Goal: Task Accomplishment & Management: Complete application form

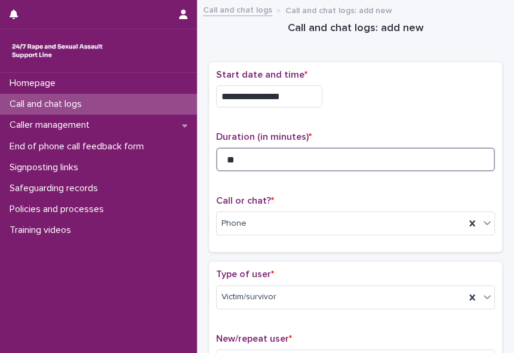
click at [245, 157] on input "**" at bounding box center [355, 160] width 279 height 24
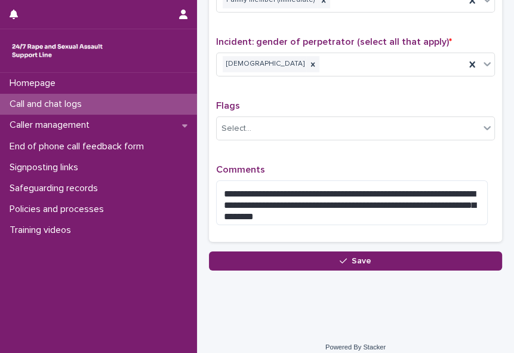
scroll to position [969, 0]
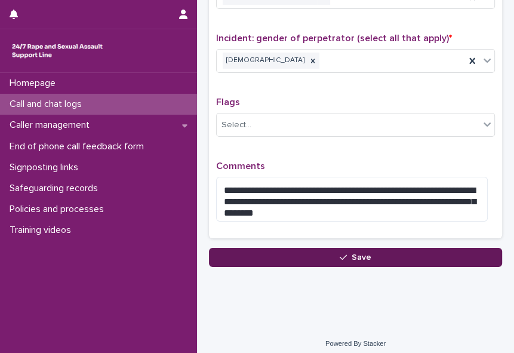
type input "**"
click at [352, 253] on span "Save" at bounding box center [362, 257] width 20 height 8
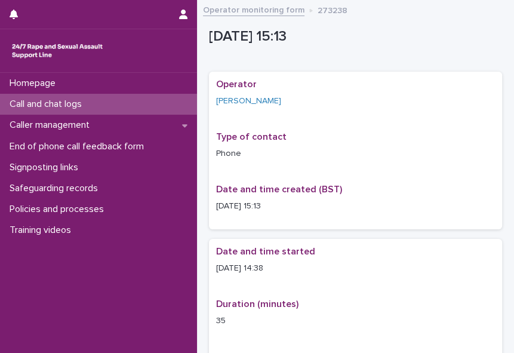
click at [71, 102] on p "Call and chat logs" at bounding box center [48, 104] width 87 height 11
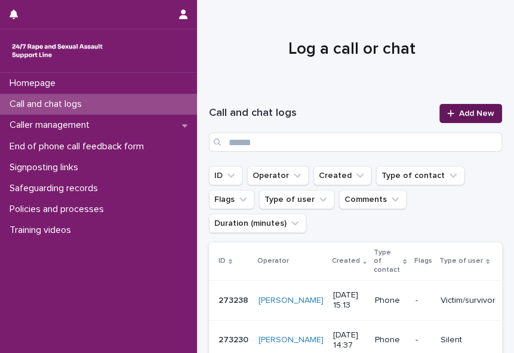
click at [459, 113] on span "Add New" at bounding box center [476, 113] width 35 height 8
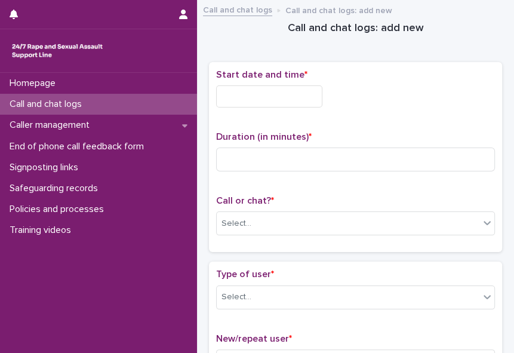
click at [251, 94] on input "text" at bounding box center [269, 96] width 106 height 22
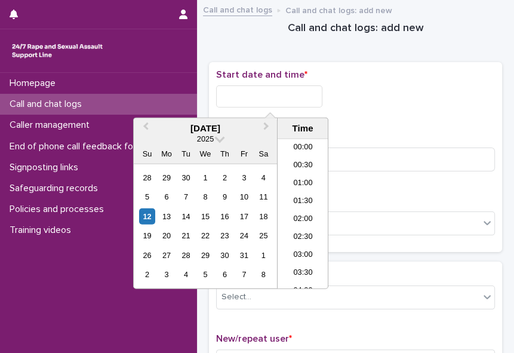
scroll to position [471, 0]
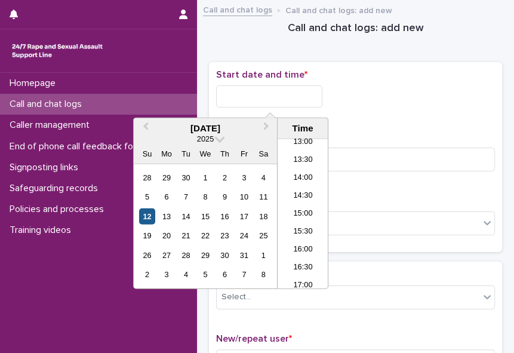
click at [146, 219] on div "12" at bounding box center [147, 216] width 16 height 16
click at [290, 209] on li "15:00" at bounding box center [303, 214] width 51 height 18
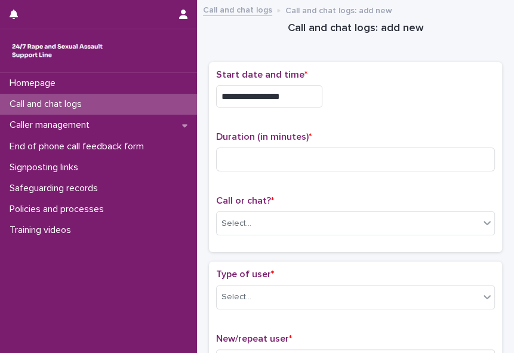
click at [287, 94] on input "**********" at bounding box center [269, 96] width 106 height 22
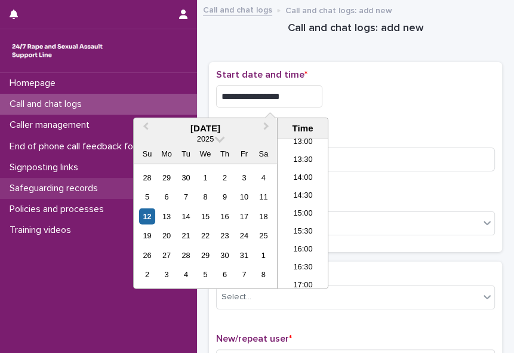
type input "**********"
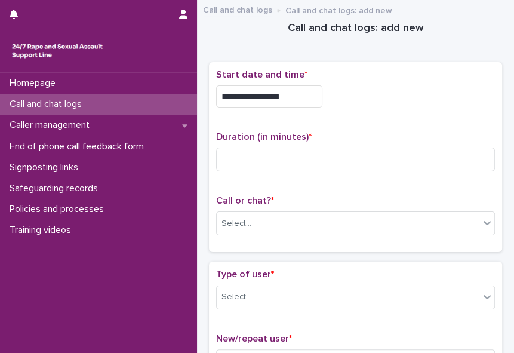
click at [344, 100] on div "**********" at bounding box center [355, 96] width 279 height 22
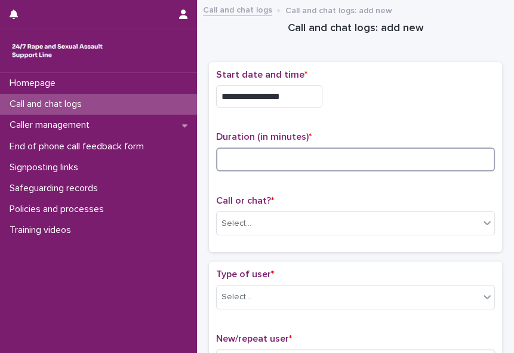
click at [257, 162] on input at bounding box center [355, 160] width 279 height 24
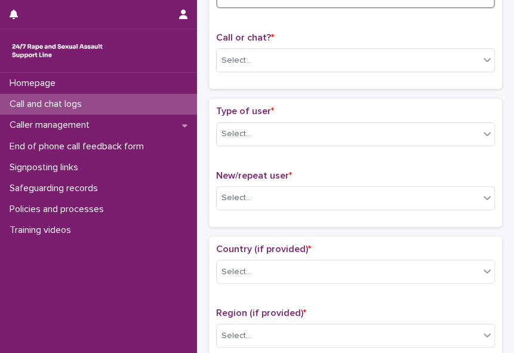
scroll to position [177, 0]
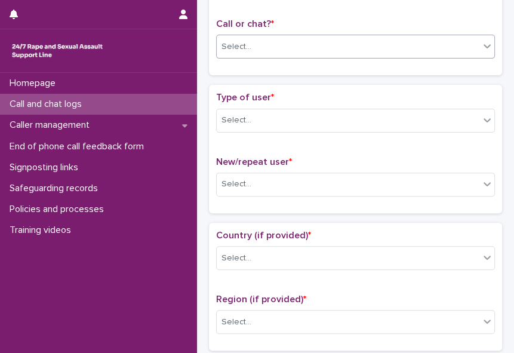
type input "*"
click at [484, 45] on icon at bounding box center [487, 47] width 7 height 4
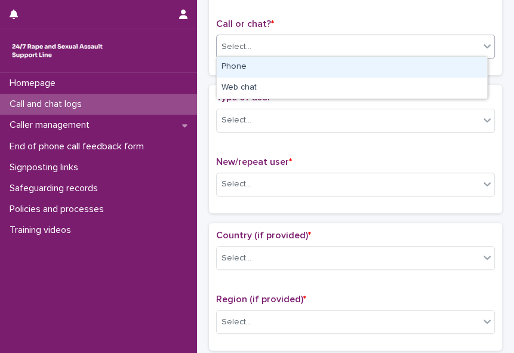
click at [462, 65] on div "Phone" at bounding box center [352, 67] width 271 height 21
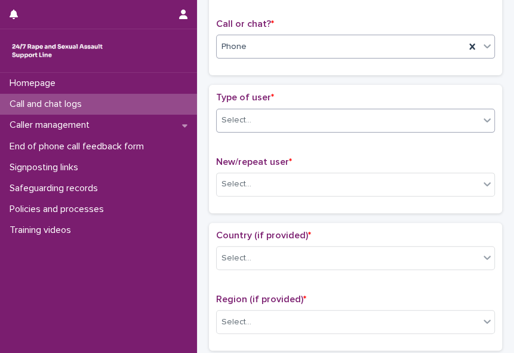
click at [484, 118] on icon at bounding box center [487, 120] width 7 height 4
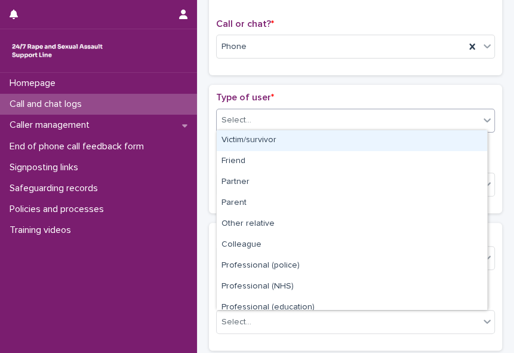
scroll to position [134, 0]
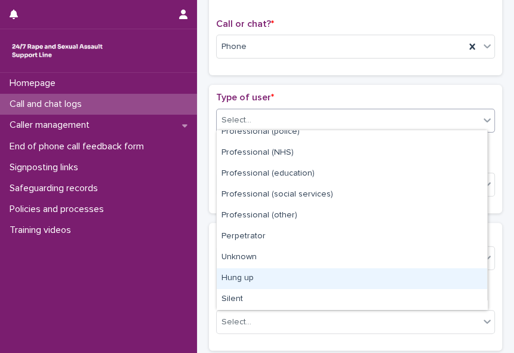
click at [450, 275] on div "Hung up" at bounding box center [352, 278] width 271 height 21
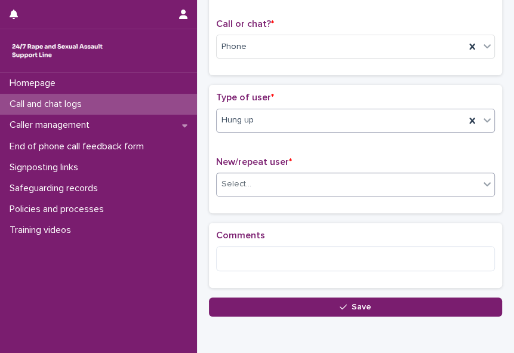
click at [331, 179] on div "Select..." at bounding box center [348, 184] width 263 height 20
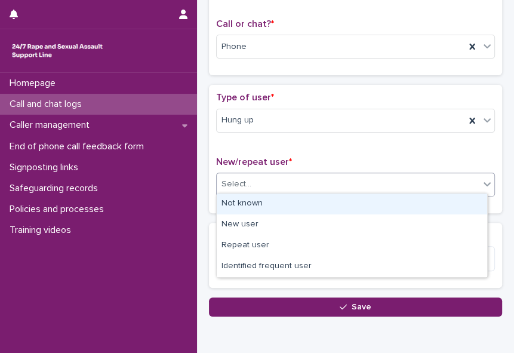
click at [318, 198] on div "Not known" at bounding box center [352, 203] width 271 height 21
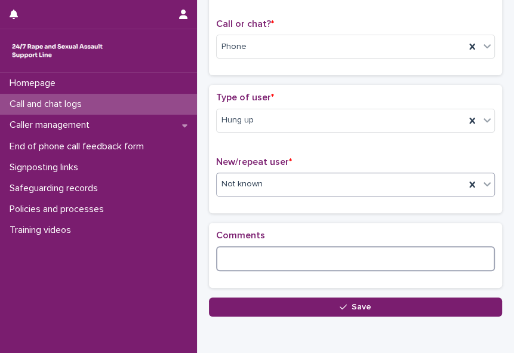
click at [294, 251] on textarea at bounding box center [355, 258] width 279 height 25
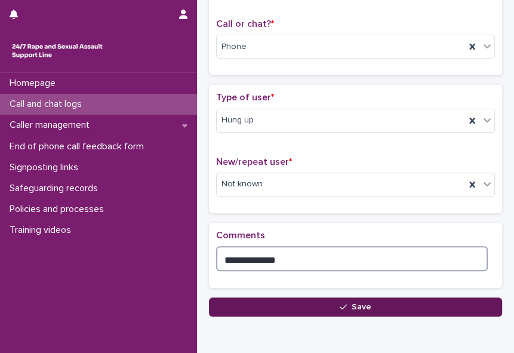
type textarea "**********"
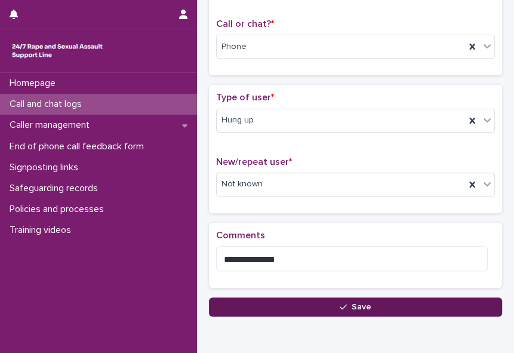
click at [306, 306] on button "Save" at bounding box center [355, 306] width 293 height 19
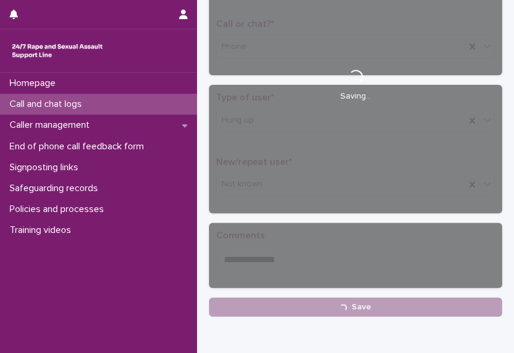
scroll to position [183, 0]
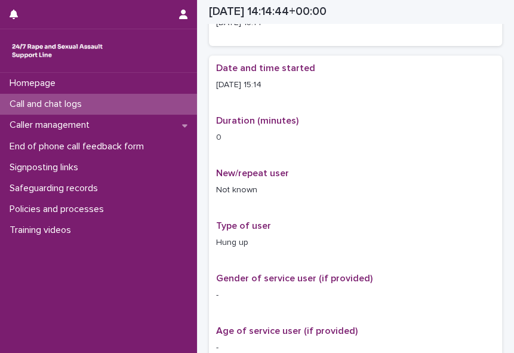
click at [70, 102] on p "Call and chat logs" at bounding box center [48, 104] width 87 height 11
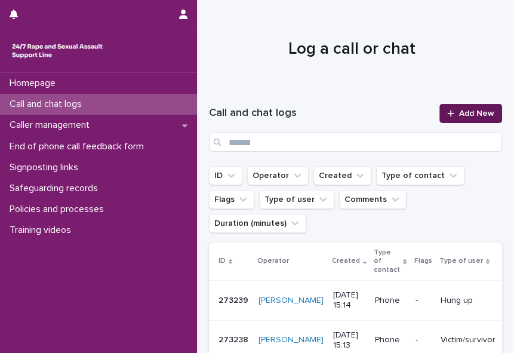
click at [450, 112] on div at bounding box center [453, 113] width 12 height 8
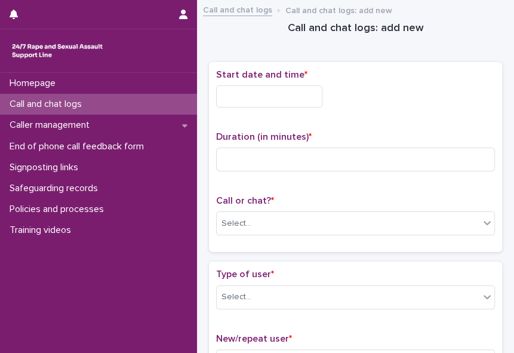
click at [236, 96] on input "text" at bounding box center [269, 96] width 106 height 22
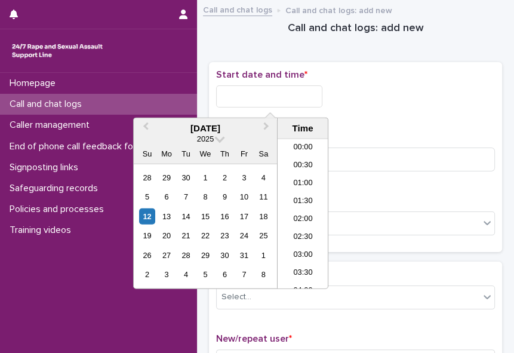
scroll to position [471, 0]
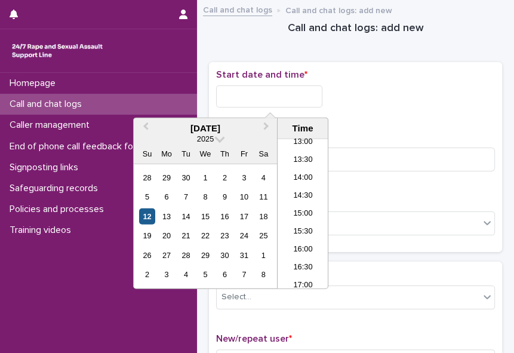
click at [150, 217] on div "12" at bounding box center [147, 216] width 16 height 16
click at [299, 207] on li "15:00" at bounding box center [303, 214] width 51 height 18
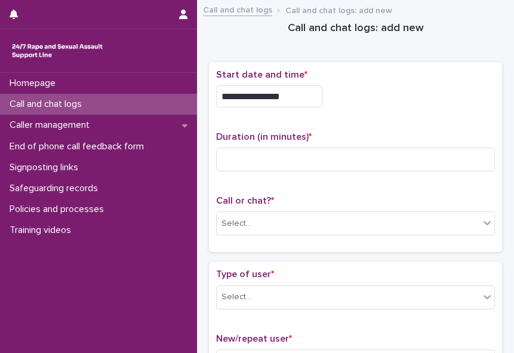
click at [299, 207] on div "Call or chat? * Select..." at bounding box center [355, 220] width 279 height 50
click at [285, 214] on div "Select..." at bounding box center [348, 224] width 263 height 20
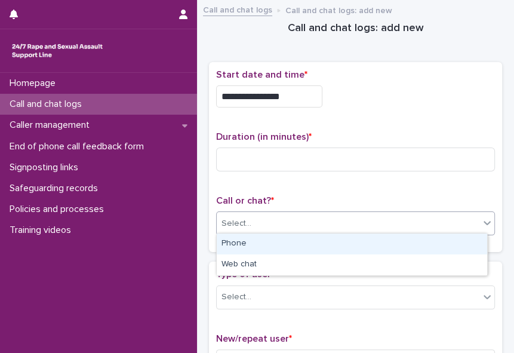
click at [255, 245] on div "Phone" at bounding box center [352, 243] width 271 height 21
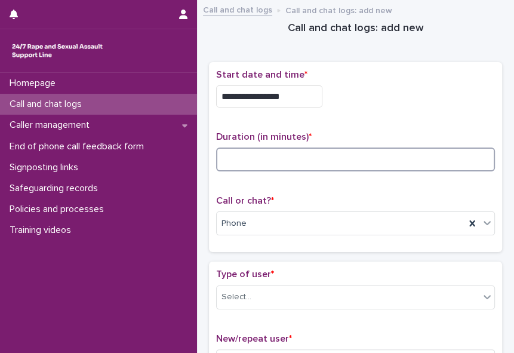
click at [238, 159] on input at bounding box center [355, 160] width 279 height 24
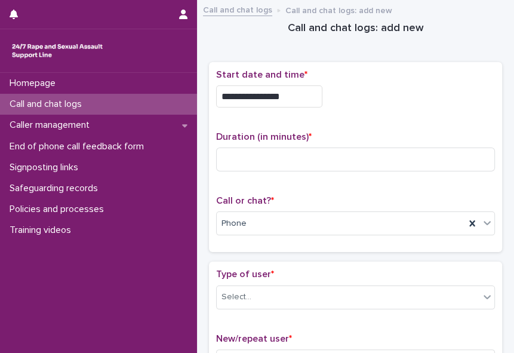
click at [297, 92] on input "**********" at bounding box center [269, 96] width 106 height 22
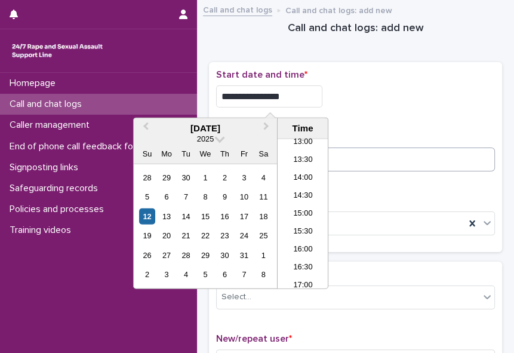
type input "**********"
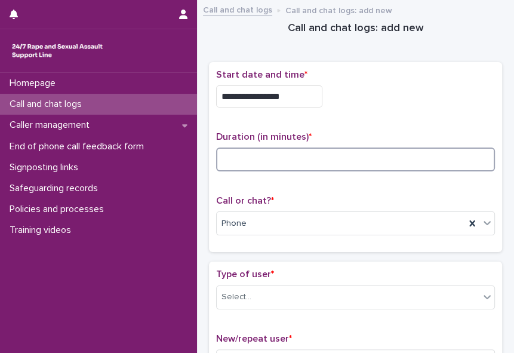
click at [362, 157] on input at bounding box center [355, 160] width 279 height 24
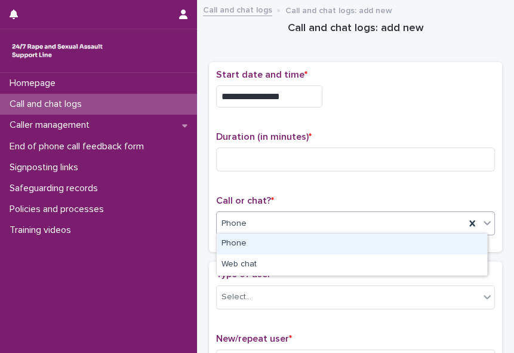
click at [269, 225] on div "Phone" at bounding box center [341, 224] width 248 height 20
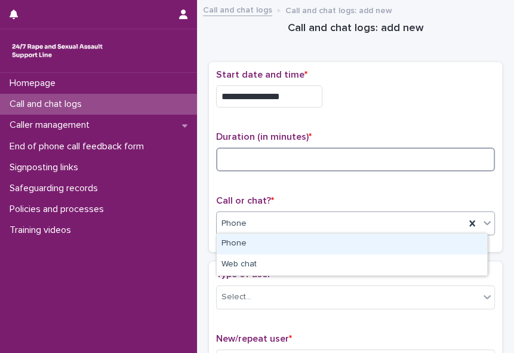
click at [254, 161] on input at bounding box center [355, 160] width 279 height 24
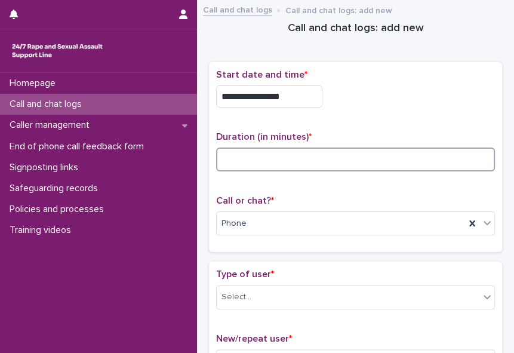
click at [254, 161] on input at bounding box center [355, 160] width 279 height 24
click at [245, 161] on input at bounding box center [355, 160] width 279 height 24
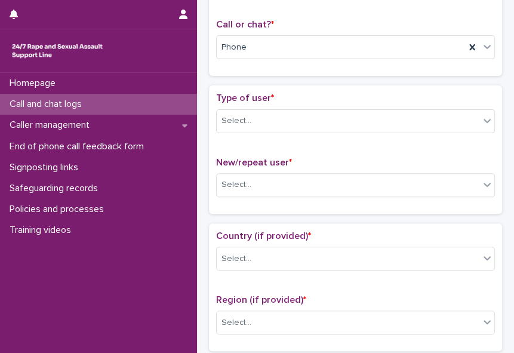
scroll to position [192, 0]
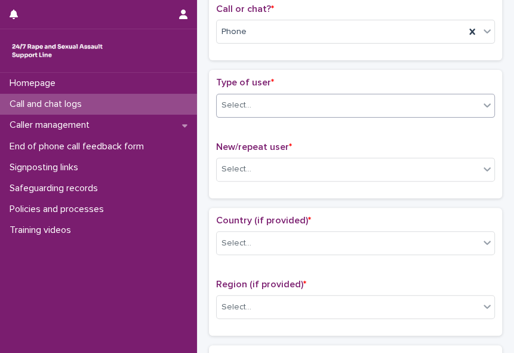
type input "*"
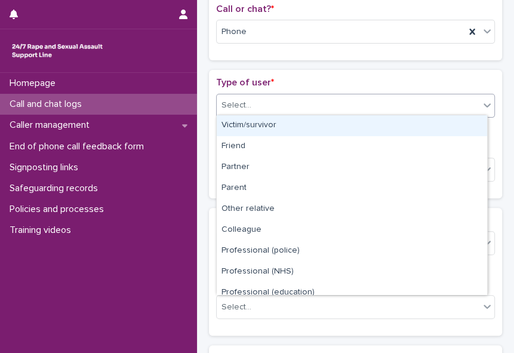
click at [481, 101] on icon at bounding box center [487, 105] width 12 height 12
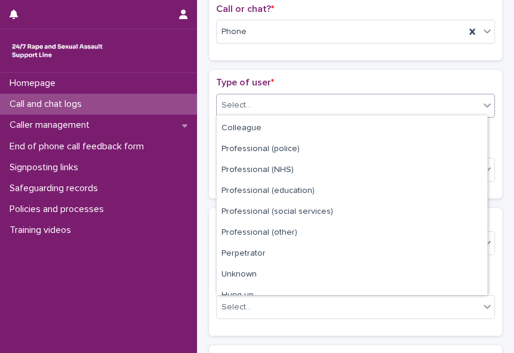
scroll to position [134, 0]
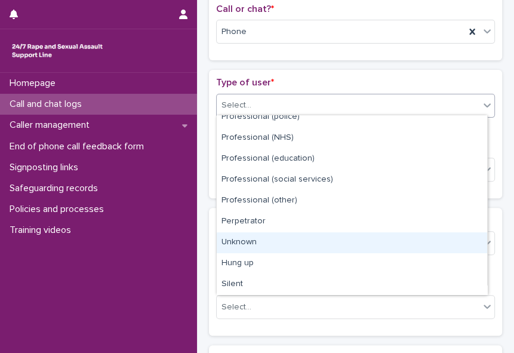
click at [429, 245] on div "Unknown" at bounding box center [352, 242] width 271 height 21
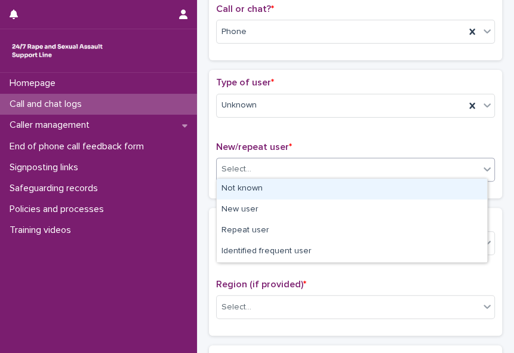
click at [467, 159] on div "Select..." at bounding box center [348, 169] width 263 height 20
click at [450, 190] on div "Not known" at bounding box center [352, 189] width 271 height 21
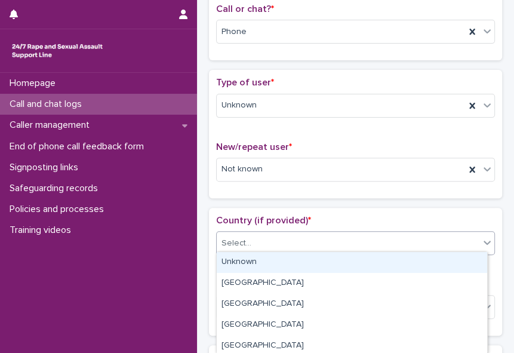
click at [417, 231] on div "Select..." at bounding box center [355, 243] width 279 height 24
click at [395, 263] on div "Unknown" at bounding box center [352, 262] width 271 height 21
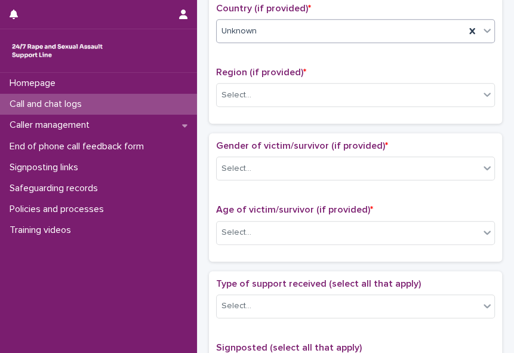
scroll to position [411, 0]
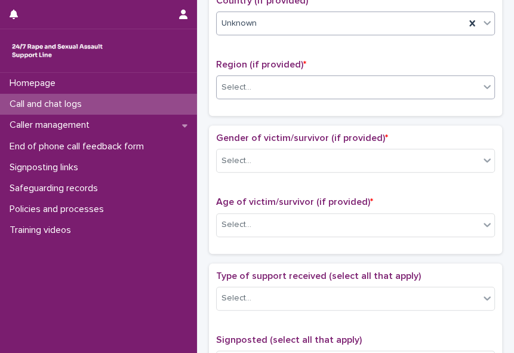
click at [481, 88] on icon at bounding box center [487, 87] width 12 height 12
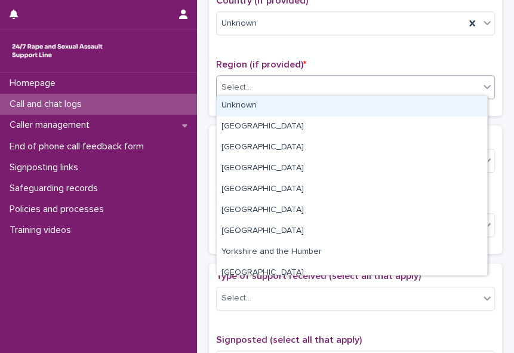
click at [457, 111] on div "Unknown" at bounding box center [352, 106] width 271 height 21
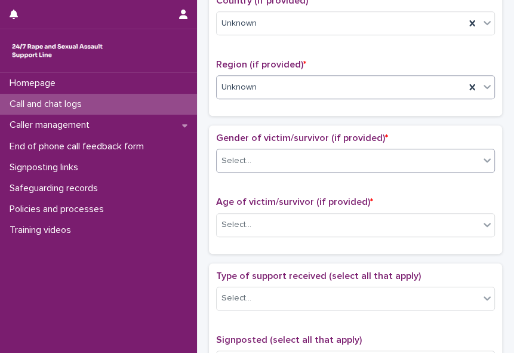
click at [481, 154] on icon at bounding box center [487, 160] width 12 height 12
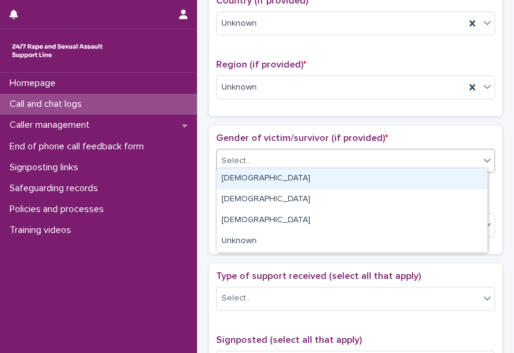
click at [459, 184] on div "[DEMOGRAPHIC_DATA]" at bounding box center [352, 178] width 271 height 21
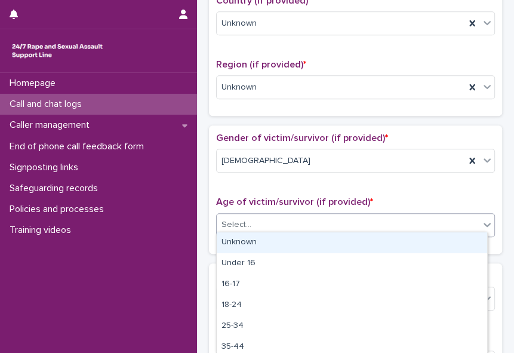
click at [433, 215] on div "Select..." at bounding box center [348, 225] width 263 height 20
click at [414, 247] on div "Unknown" at bounding box center [352, 242] width 271 height 21
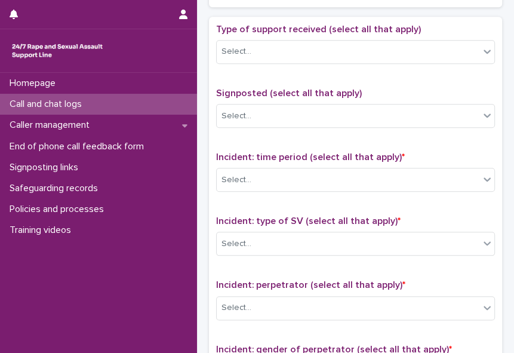
scroll to position [659, 0]
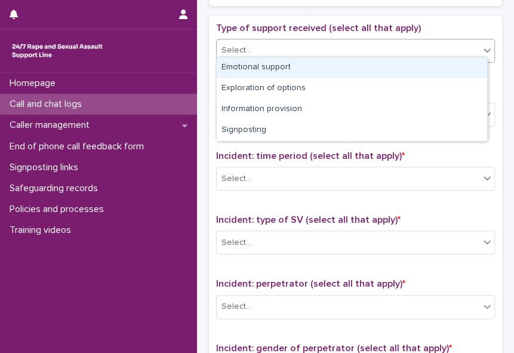
click at [481, 47] on icon at bounding box center [487, 50] width 12 height 12
click at [459, 66] on div "Emotional support" at bounding box center [352, 67] width 271 height 21
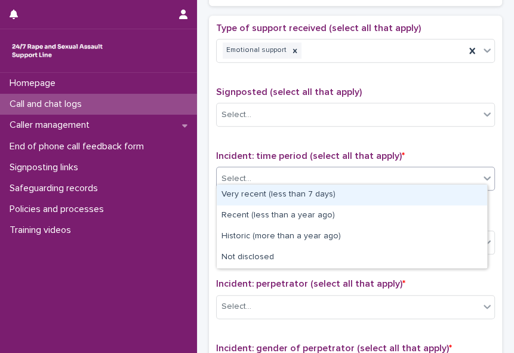
click at [407, 176] on div "Select..." at bounding box center [348, 179] width 263 height 20
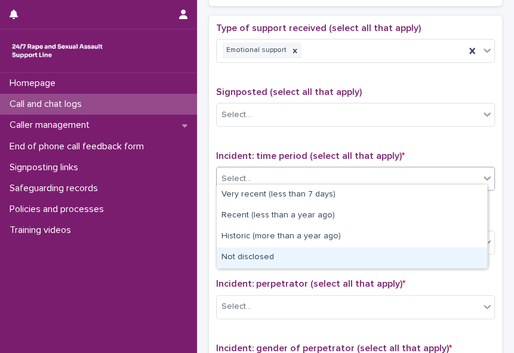
click at [383, 254] on div "Not disclosed" at bounding box center [352, 257] width 271 height 21
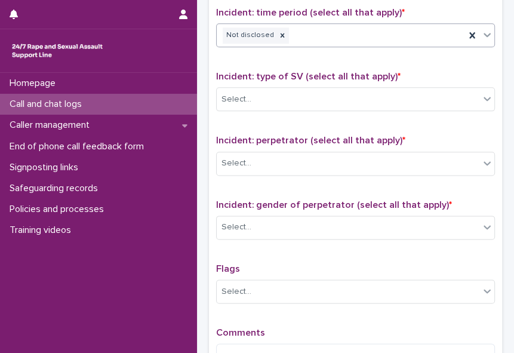
scroll to position [825, 0]
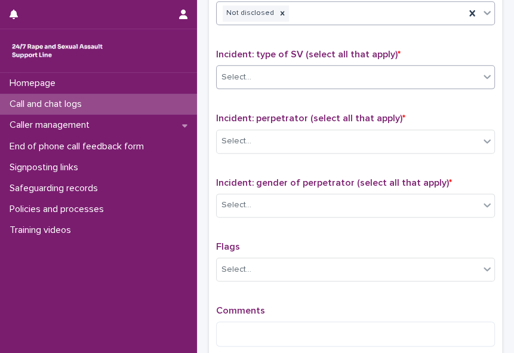
click at [481, 70] on icon at bounding box center [487, 76] width 12 height 12
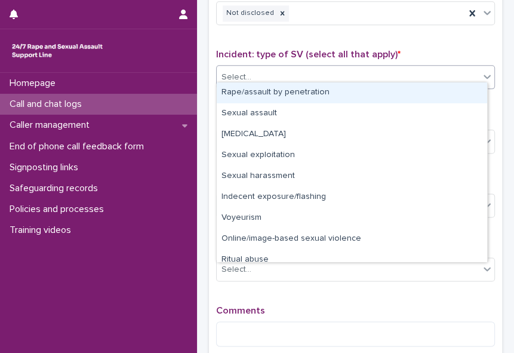
scroll to position [29, 0]
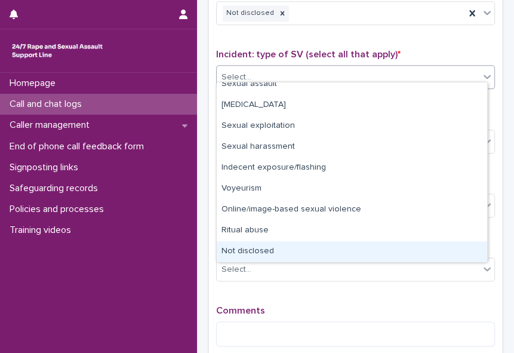
click at [446, 246] on div "Not disclosed" at bounding box center [352, 251] width 271 height 21
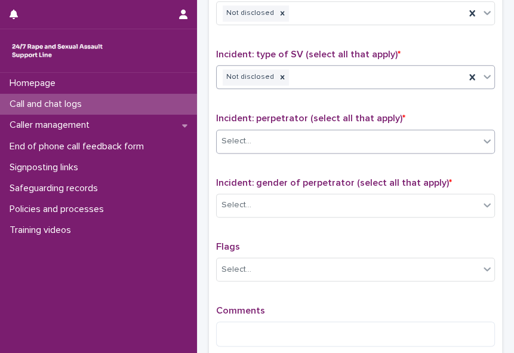
click at [361, 137] on div "Select..." at bounding box center [348, 141] width 263 height 20
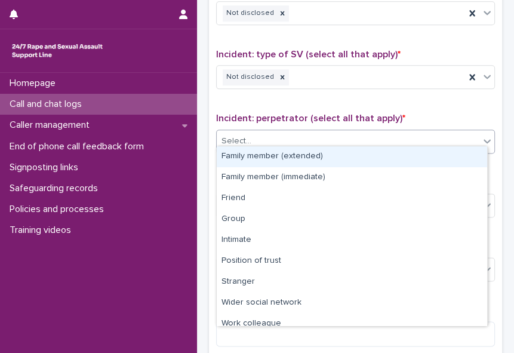
scroll to position [51, 0]
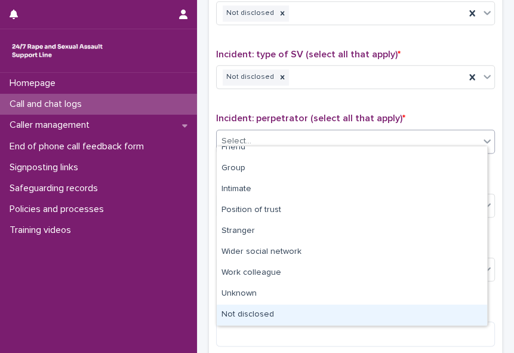
click at [449, 315] on div "Not disclosed" at bounding box center [352, 315] width 271 height 21
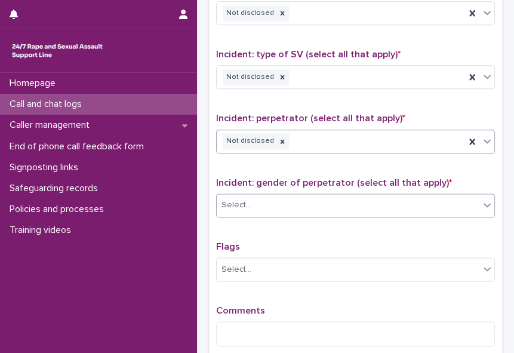
click at [274, 198] on div "Select..." at bounding box center [348, 205] width 263 height 20
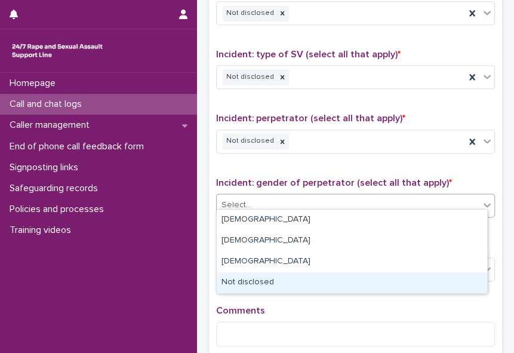
click at [277, 279] on div "Not disclosed" at bounding box center [352, 282] width 271 height 21
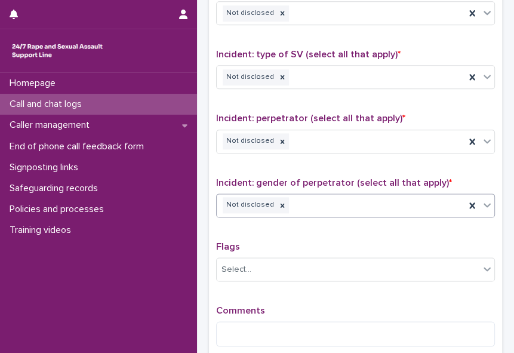
scroll to position [950, 0]
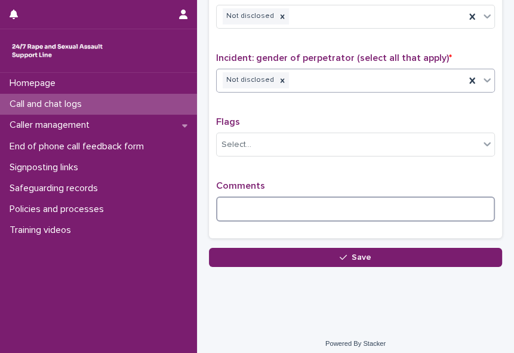
click at [236, 199] on textarea at bounding box center [355, 208] width 279 height 25
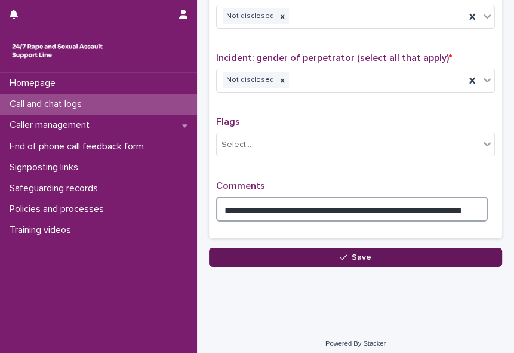
type textarea "**********"
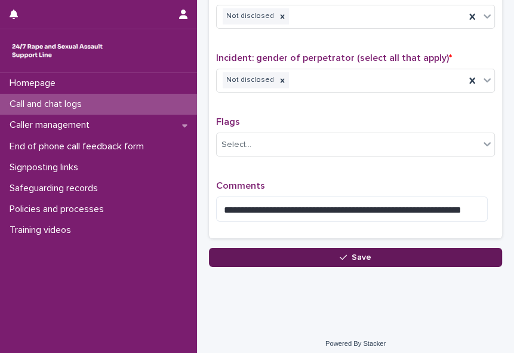
click at [312, 248] on button "Save" at bounding box center [355, 257] width 293 height 19
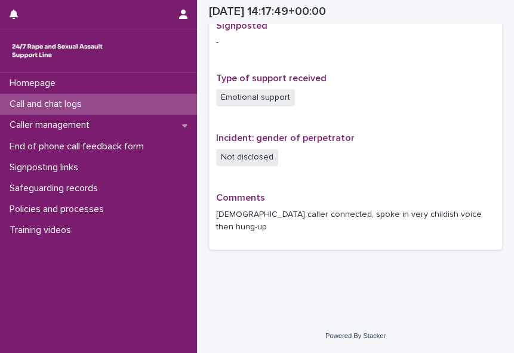
scroll to position [770, 0]
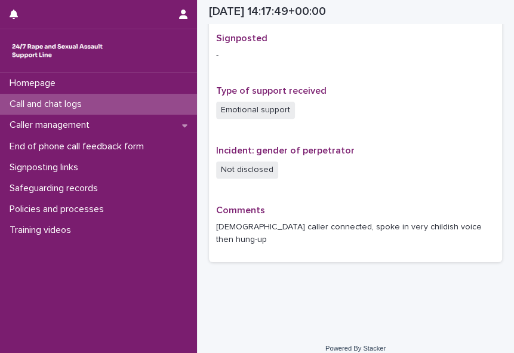
click at [74, 106] on p "Call and chat logs" at bounding box center [48, 104] width 87 height 11
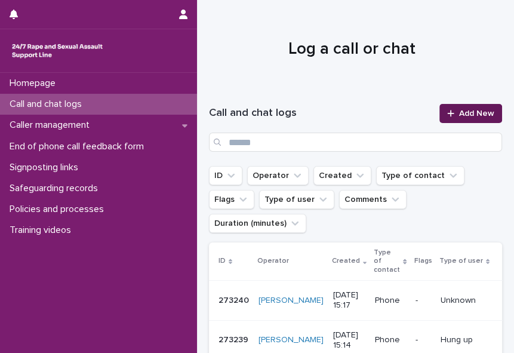
click at [463, 112] on span "Add New" at bounding box center [476, 113] width 35 height 8
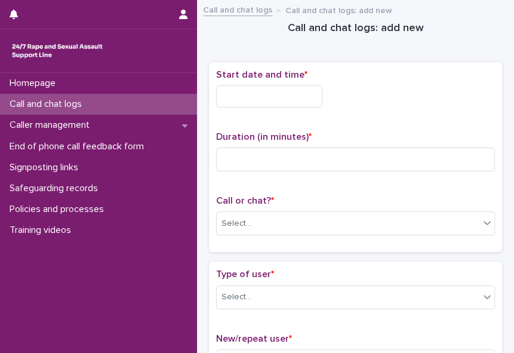
click at [275, 96] on input "text" at bounding box center [269, 96] width 106 height 22
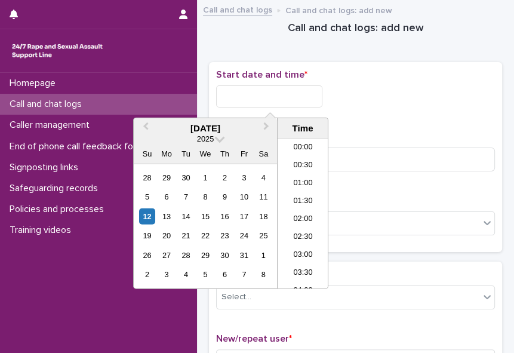
scroll to position [471, 0]
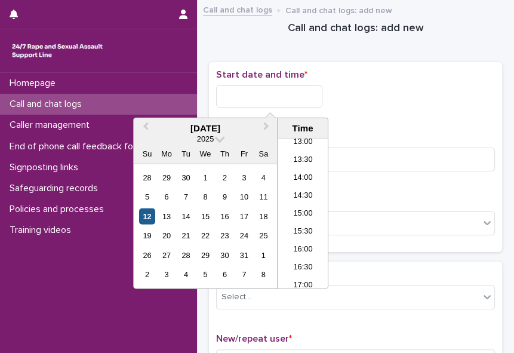
click at [148, 216] on div "12" at bounding box center [147, 216] width 16 height 16
click at [285, 208] on li "15:00" at bounding box center [303, 214] width 51 height 18
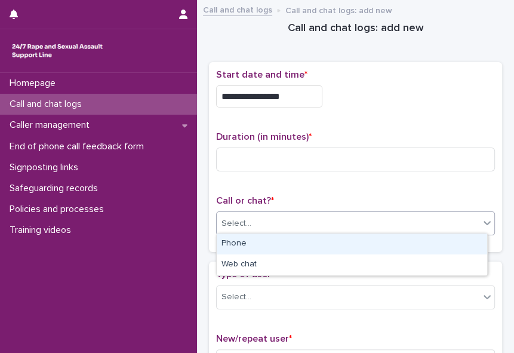
click at [276, 226] on div "Select..." at bounding box center [348, 224] width 263 height 20
click at [268, 241] on div "Phone" at bounding box center [352, 243] width 271 height 21
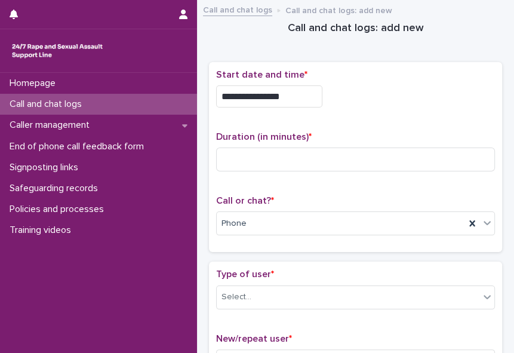
click at [285, 94] on input "**********" at bounding box center [269, 96] width 106 height 22
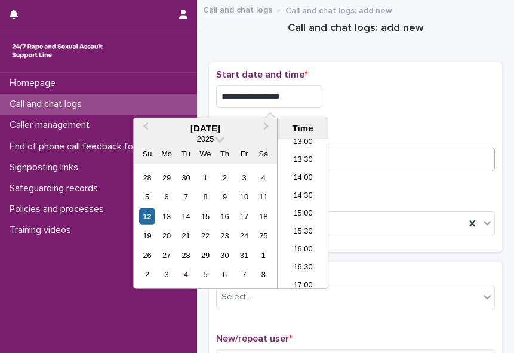
type input "**********"
click at [357, 165] on input at bounding box center [355, 160] width 279 height 24
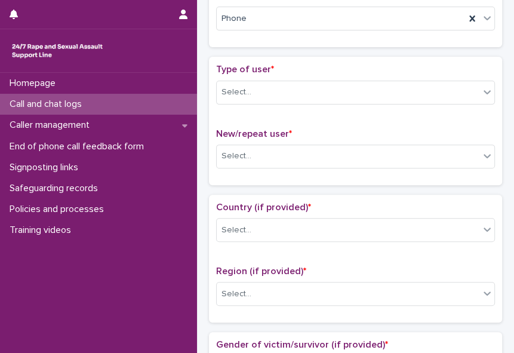
scroll to position [214, 0]
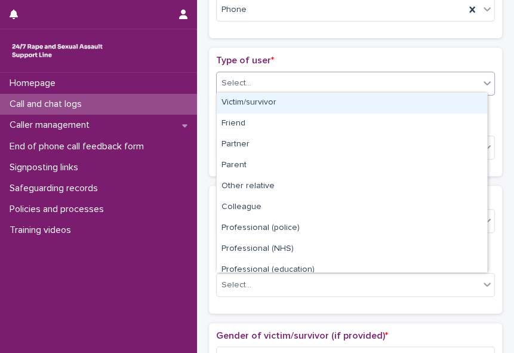
click at [480, 89] on div at bounding box center [487, 82] width 14 height 21
click at [460, 106] on div "Victim/survivor" at bounding box center [352, 103] width 271 height 21
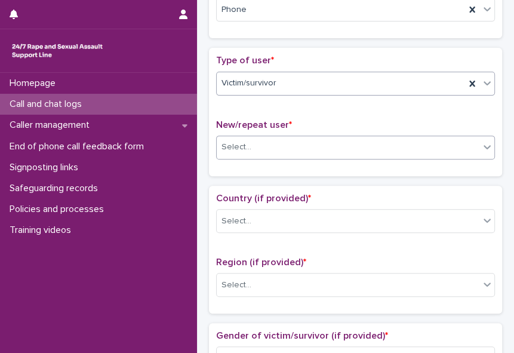
click at [481, 141] on icon at bounding box center [487, 147] width 12 height 12
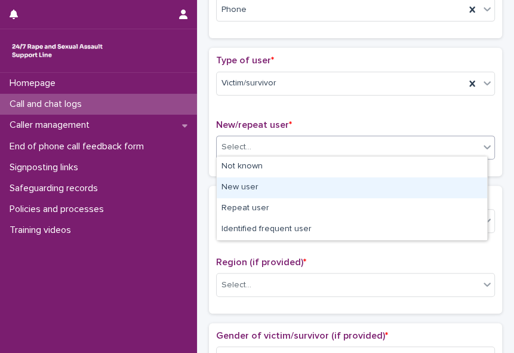
click at [456, 181] on div "New user" at bounding box center [352, 187] width 271 height 21
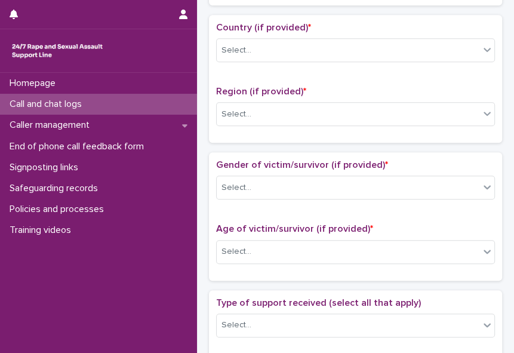
scroll to position [388, 0]
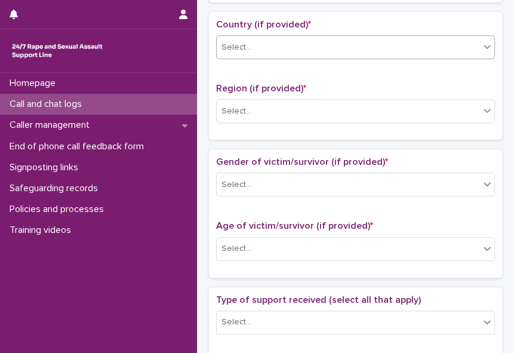
click at [481, 44] on icon at bounding box center [487, 47] width 12 height 12
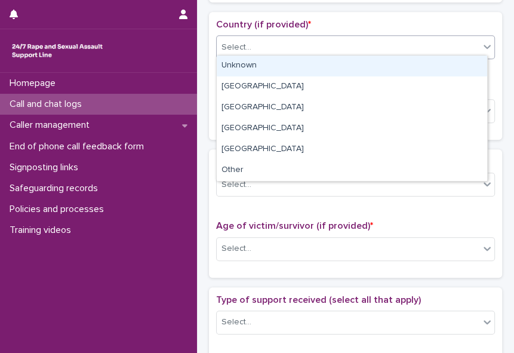
click at [465, 71] on div "Unknown" at bounding box center [352, 66] width 271 height 21
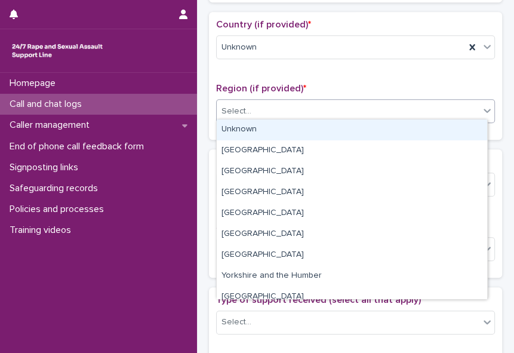
click at [447, 103] on div "Select..." at bounding box center [348, 112] width 263 height 20
click at [435, 130] on div "Unknown" at bounding box center [352, 129] width 271 height 21
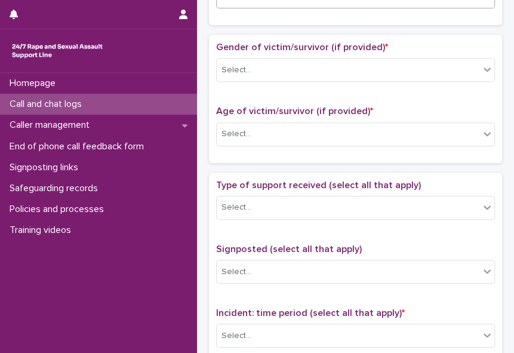
scroll to position [521, 0]
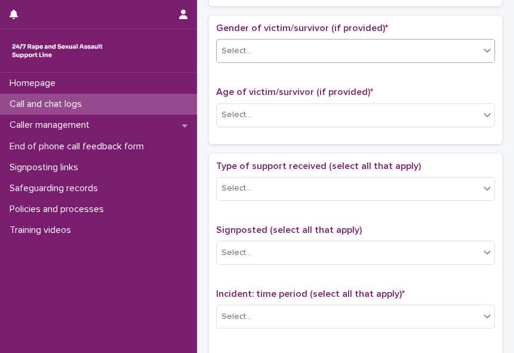
click at [481, 45] on icon at bounding box center [487, 50] width 12 height 12
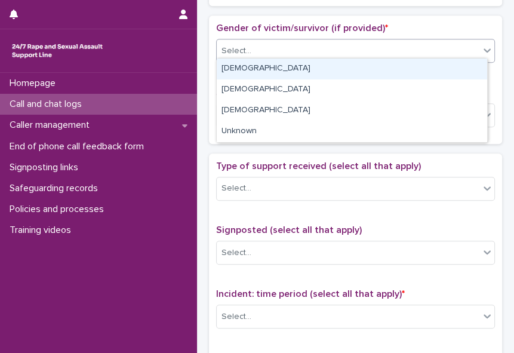
click at [465, 66] on div "[DEMOGRAPHIC_DATA]" at bounding box center [352, 69] width 271 height 21
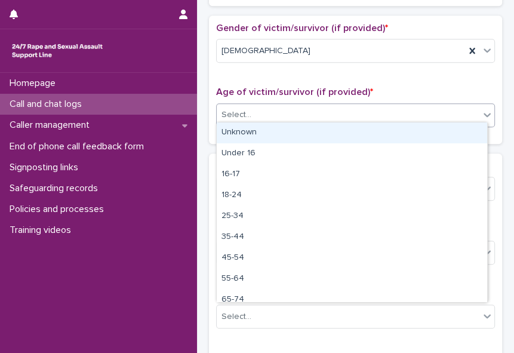
click at [434, 105] on div "Select..." at bounding box center [348, 115] width 263 height 20
click at [411, 135] on div "Unknown" at bounding box center [352, 132] width 271 height 21
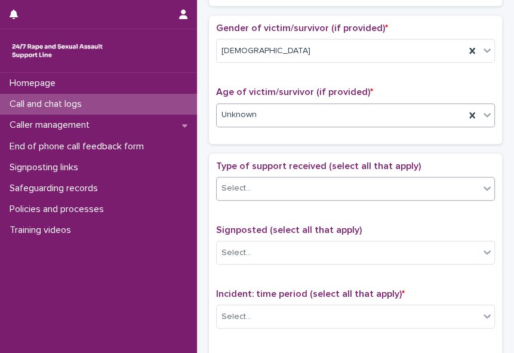
click at [407, 182] on div "Select..." at bounding box center [348, 189] width 263 height 20
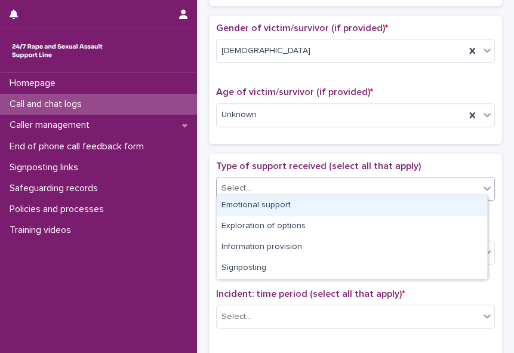
click at [392, 204] on div "Emotional support" at bounding box center [352, 205] width 271 height 21
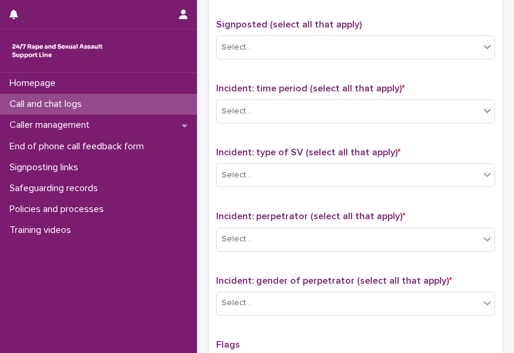
scroll to position [740, 0]
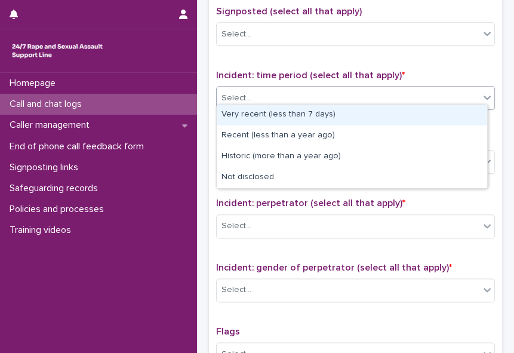
click at [481, 93] on icon at bounding box center [487, 97] width 12 height 12
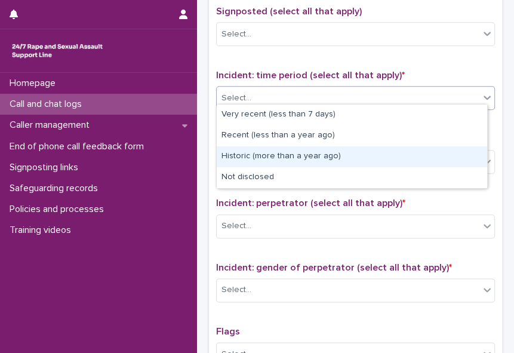
click at [361, 164] on div "Historic (more than a year ago)" at bounding box center [352, 156] width 271 height 21
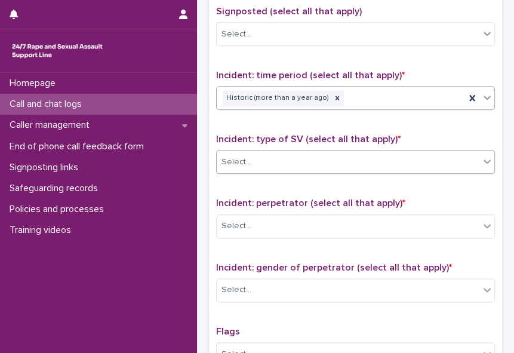
click at [308, 152] on div "Select..." at bounding box center [348, 162] width 263 height 20
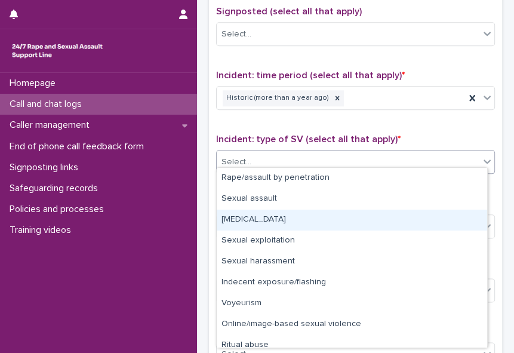
click at [303, 220] on div "[MEDICAL_DATA]" at bounding box center [352, 220] width 271 height 21
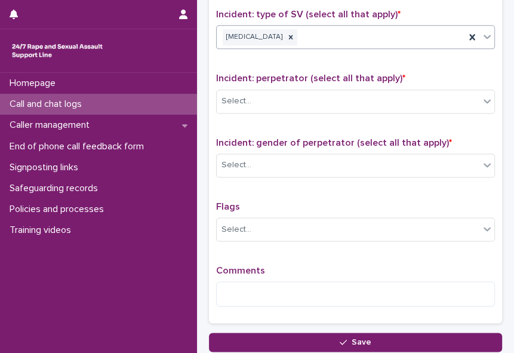
scroll to position [877, 0]
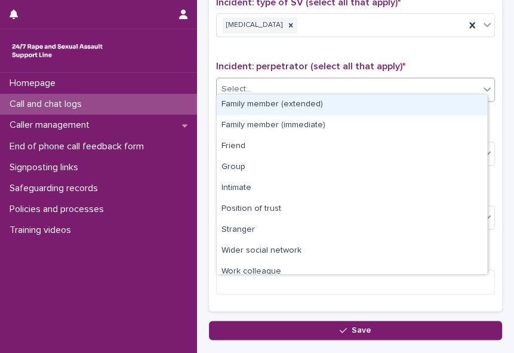
click at [484, 87] on icon at bounding box center [487, 89] width 7 height 4
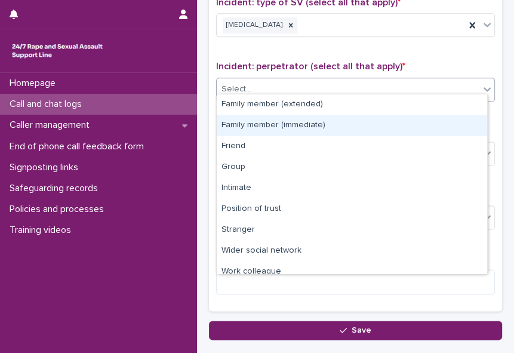
click at [450, 123] on div "Family member (immediate)" at bounding box center [352, 125] width 271 height 21
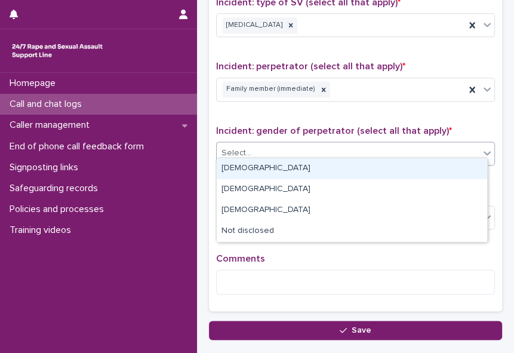
click at [445, 143] on div "Select..." at bounding box center [348, 153] width 263 height 20
click at [433, 160] on div "[DEMOGRAPHIC_DATA]" at bounding box center [352, 168] width 271 height 21
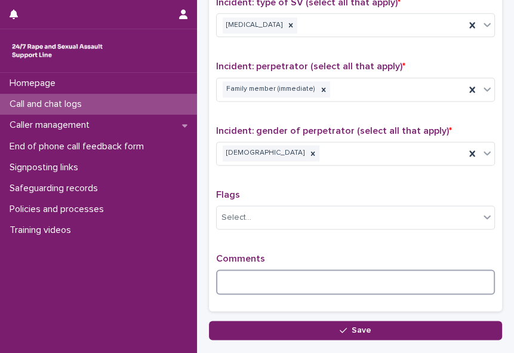
click at [352, 278] on textarea at bounding box center [355, 281] width 279 height 25
type textarea "*"
paste textarea "**********"
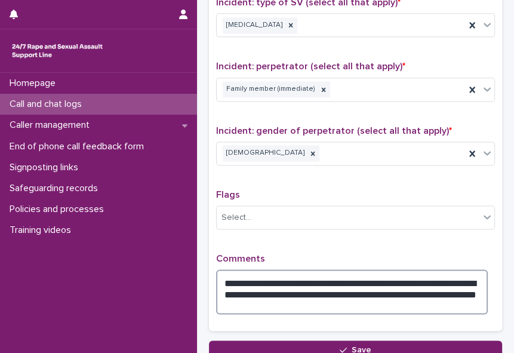
click at [363, 274] on textarea "**********" at bounding box center [352, 291] width 272 height 45
click at [380, 299] on textarea "**********" at bounding box center [352, 291] width 272 height 45
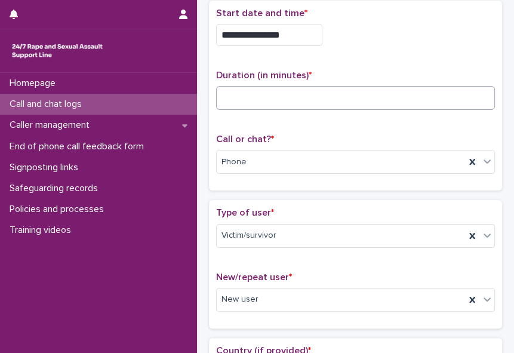
type textarea "**********"
click at [231, 94] on input at bounding box center [355, 98] width 279 height 24
click at [229, 99] on input at bounding box center [355, 98] width 279 height 24
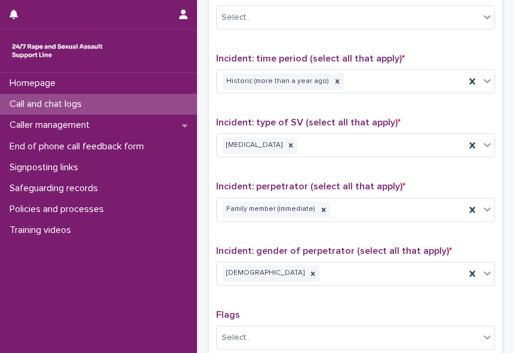
scroll to position [969, 0]
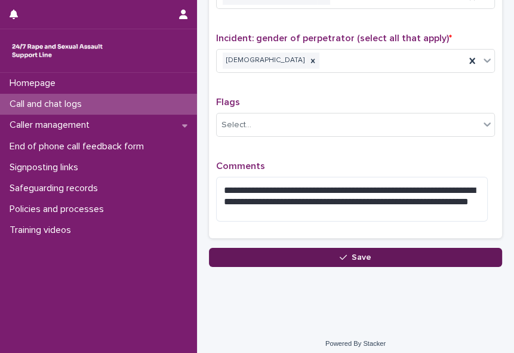
type input "*"
click at [346, 248] on button "Save" at bounding box center [355, 257] width 293 height 19
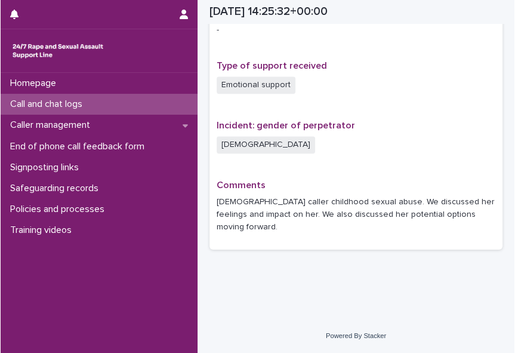
scroll to position [770, 0]
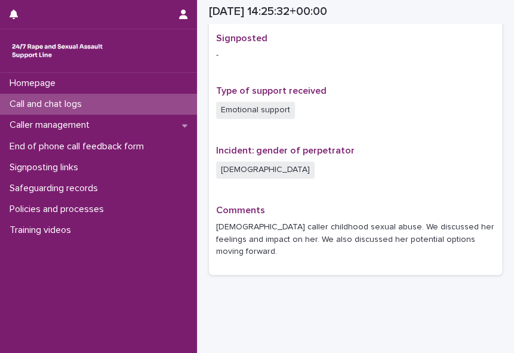
click at [457, 159] on div "Incident: gender of perpetrator [DEMOGRAPHIC_DATA]" at bounding box center [355, 167] width 279 height 45
click at [457, 174] on div "[DEMOGRAPHIC_DATA]" at bounding box center [355, 171] width 279 height 20
